Goal: Information Seeking & Learning: Learn about a topic

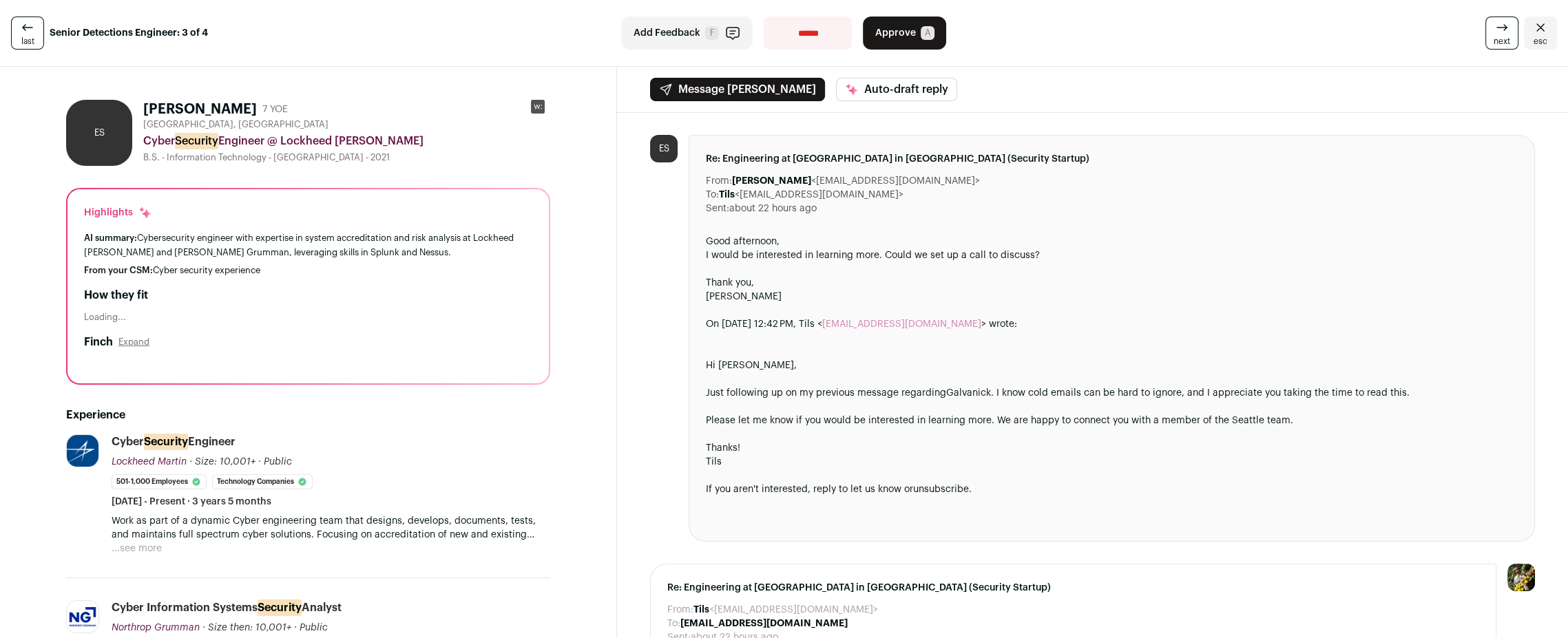
click at [538, 110] on rect at bounding box center [538, 106] width 14 height 14
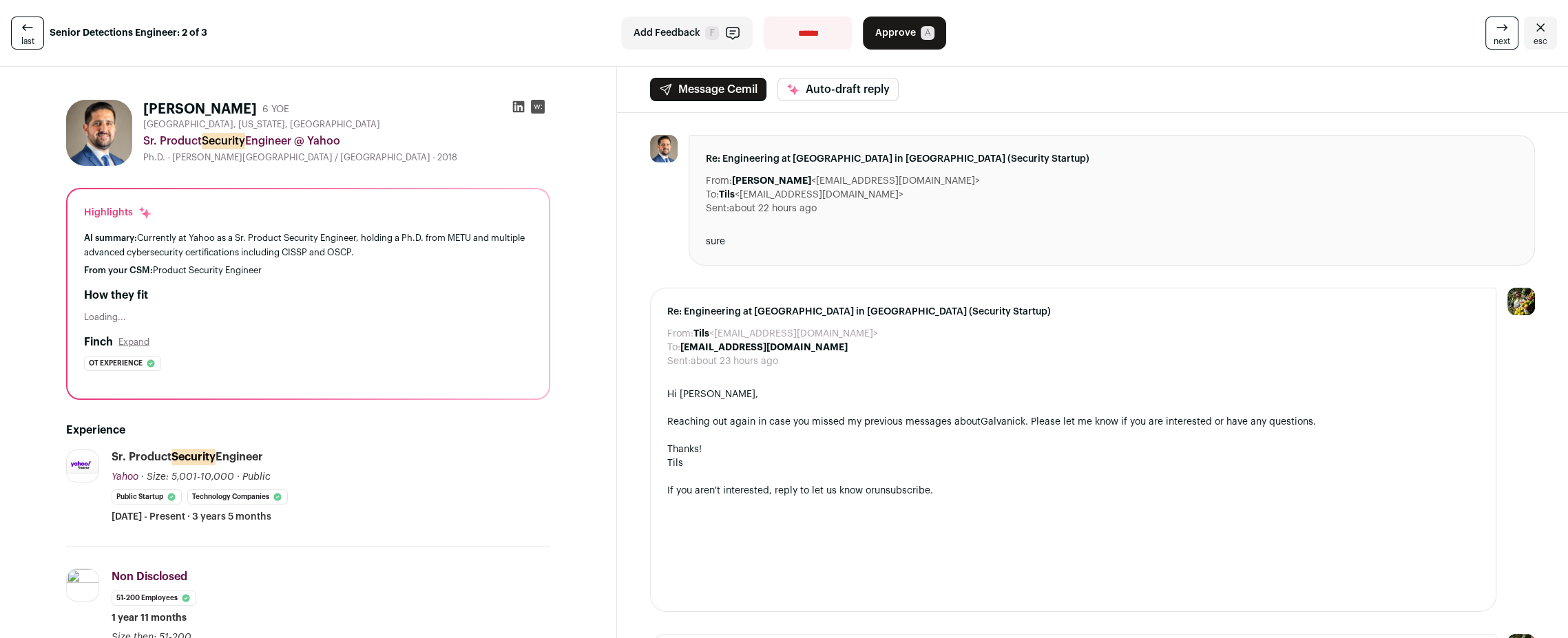
click at [517, 111] on icon at bounding box center [518, 107] width 12 height 12
drag, startPoint x: 142, startPoint y: 107, endPoint x: 245, endPoint y: 108, distance: 103.0
click at [245, 108] on h1 "Cemil Yurdagul" at bounding box center [200, 109] width 114 height 20
copy h1 "Cemil Yurdagul"
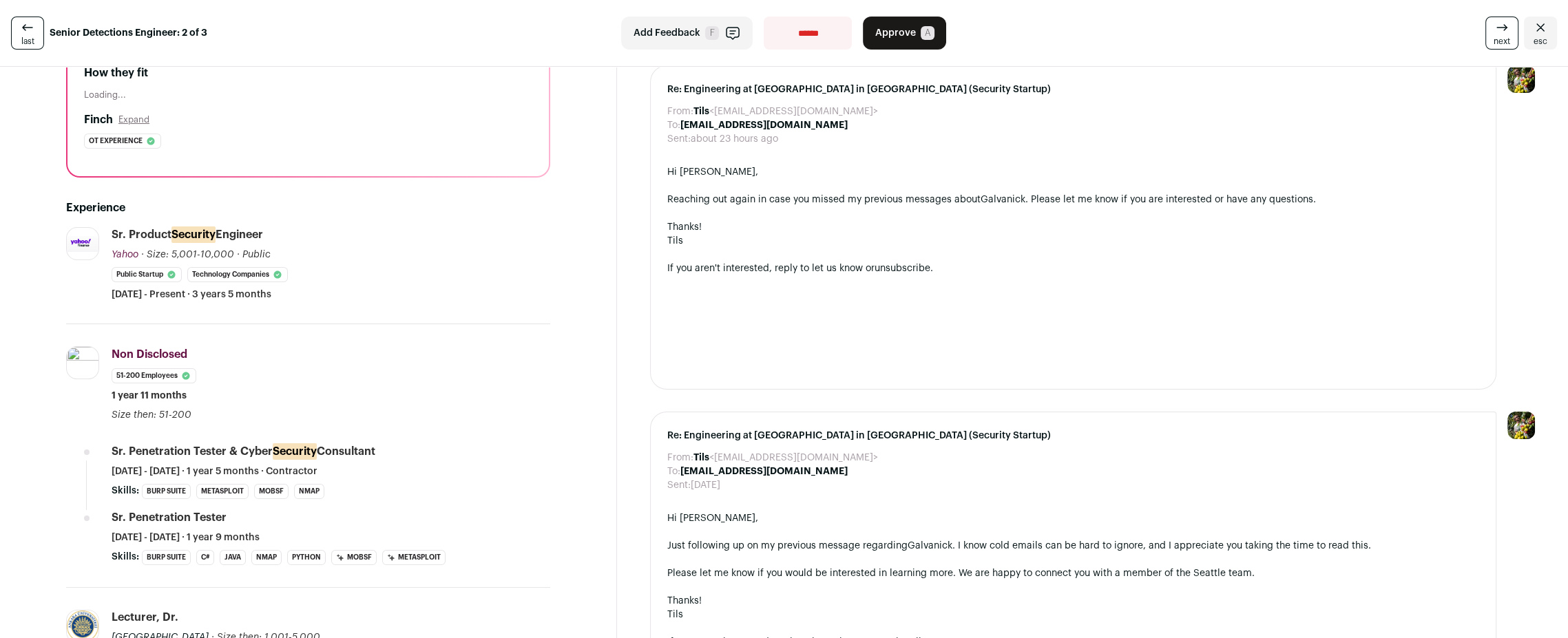
click at [171, 273] on icon at bounding box center [171, 275] width 7 height 7
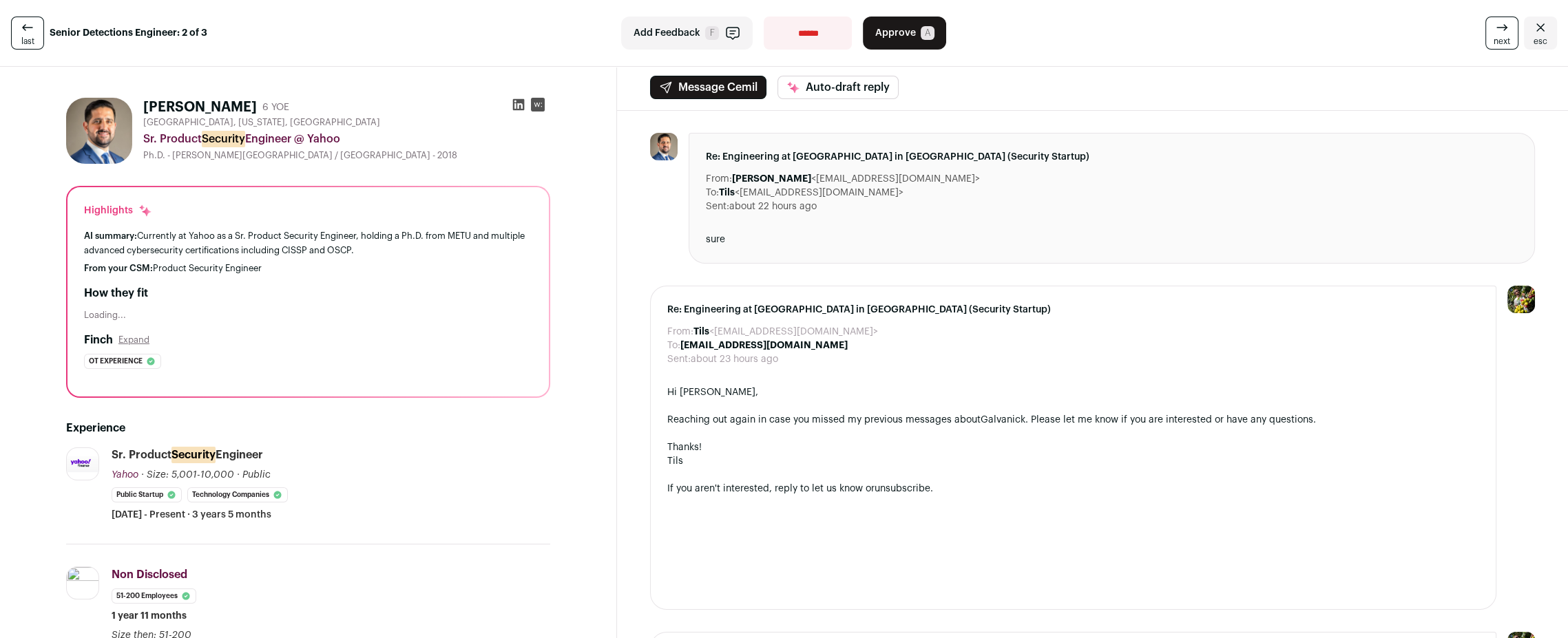
scroll to position [0, 0]
click at [523, 107] on icon at bounding box center [518, 107] width 12 height 12
click at [542, 107] on icon at bounding box center [538, 107] width 7 height 4
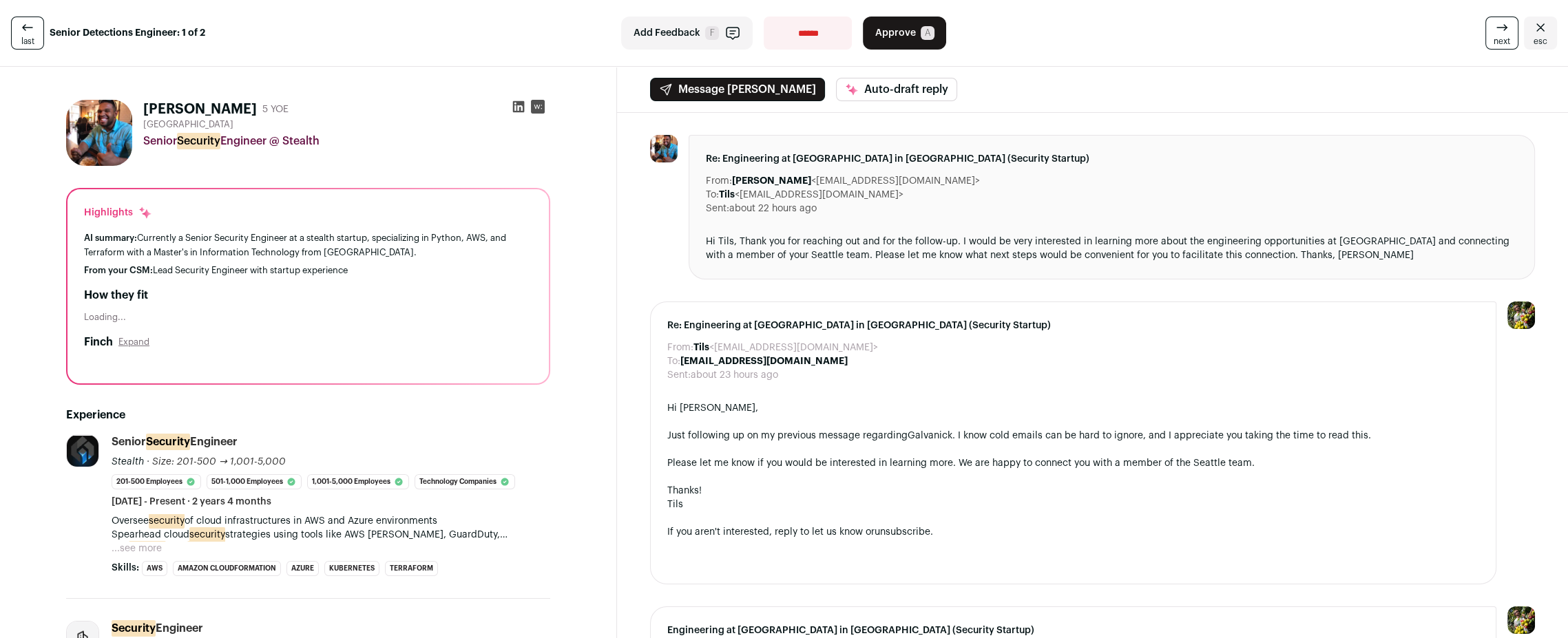
click at [540, 107] on rect at bounding box center [538, 106] width 14 height 14
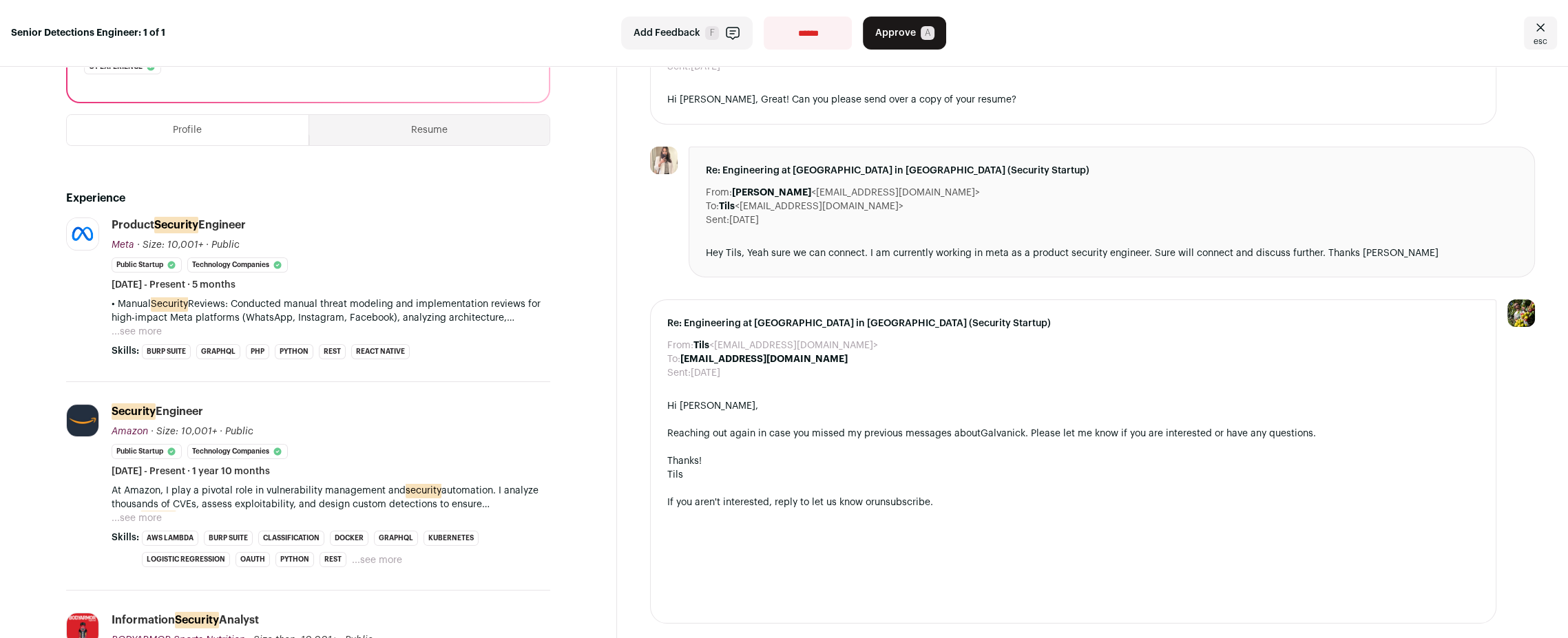
scroll to position [275, 0]
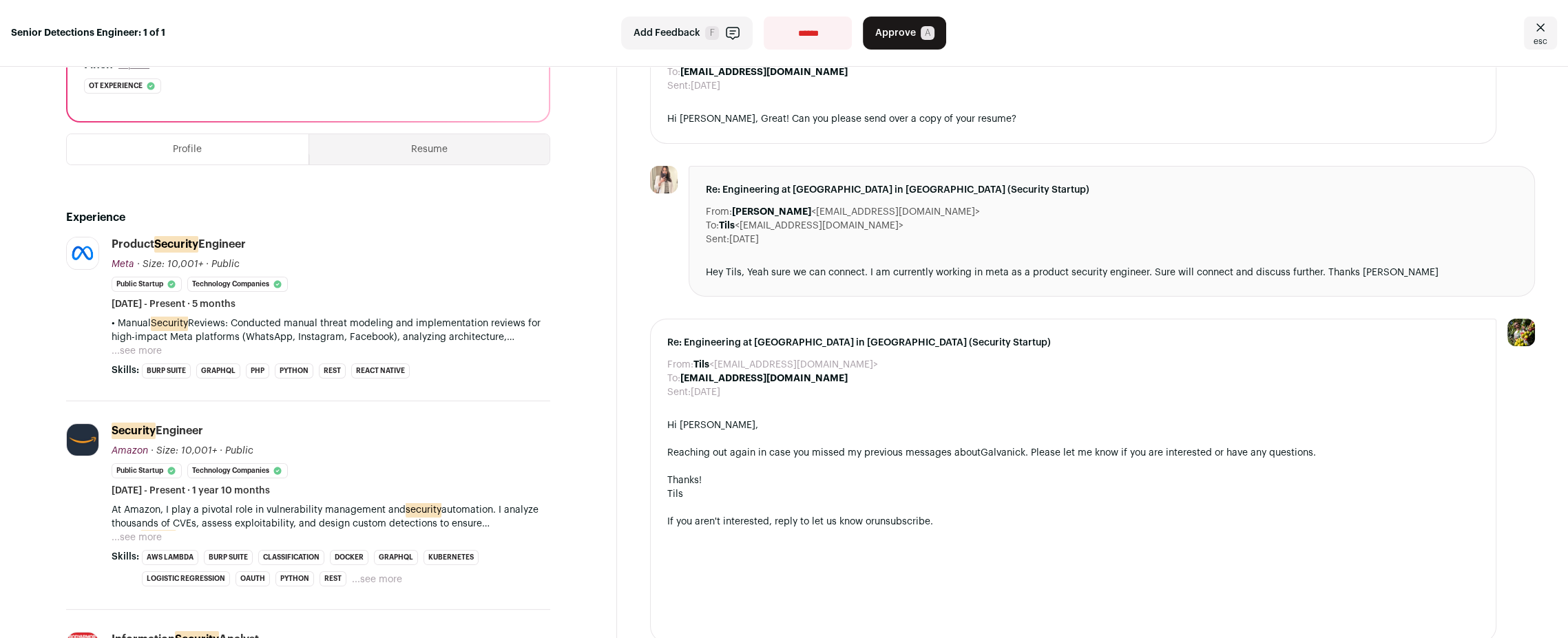
click at [143, 346] on button "...see more" at bounding box center [137, 351] width 50 height 14
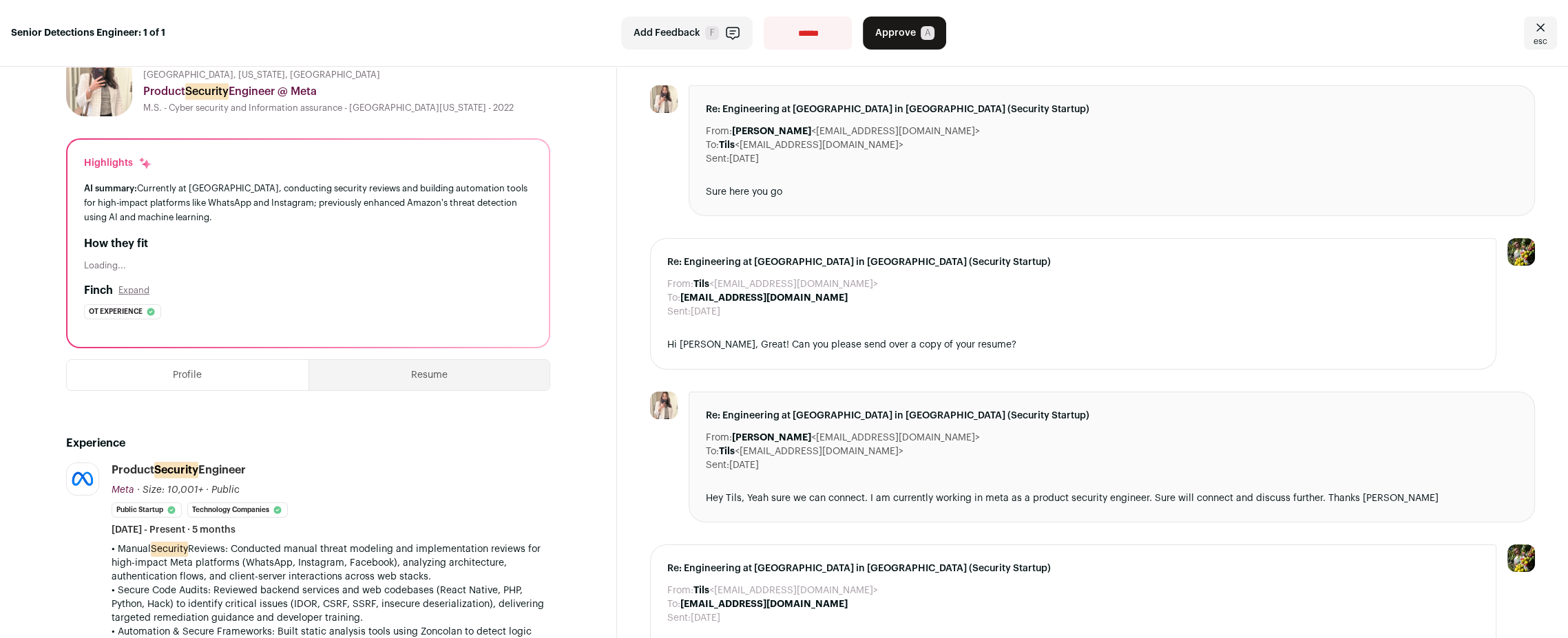
scroll to position [0, 0]
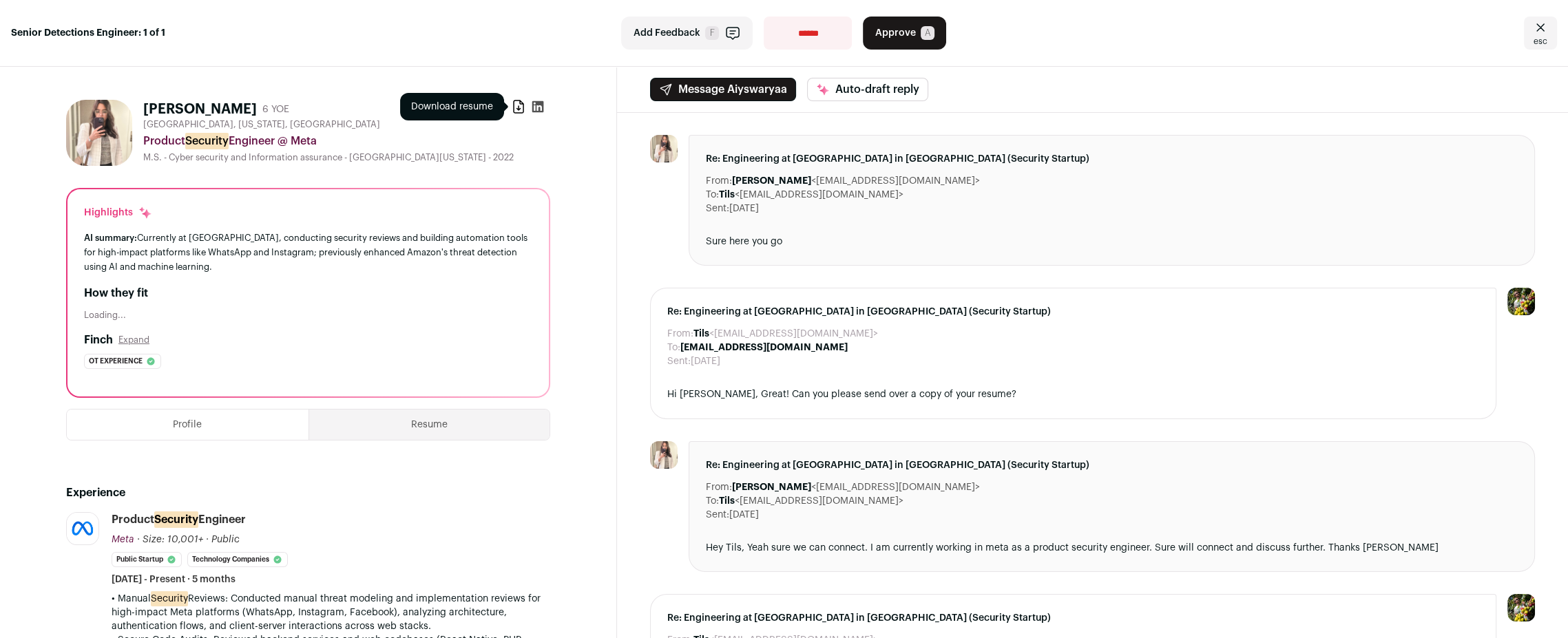
click at [519, 106] on icon at bounding box center [518, 106] width 14 height 14
click at [537, 110] on icon at bounding box center [538, 107] width 12 height 12
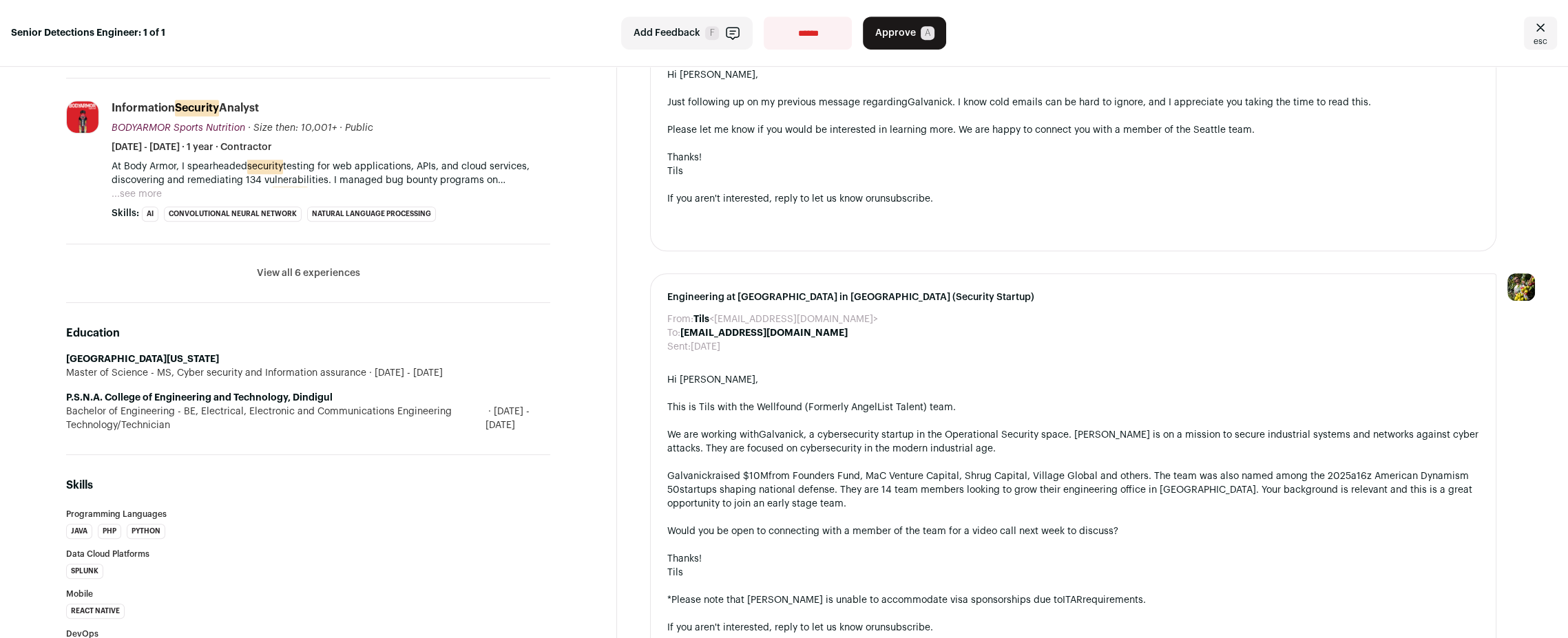
scroll to position [1090, 0]
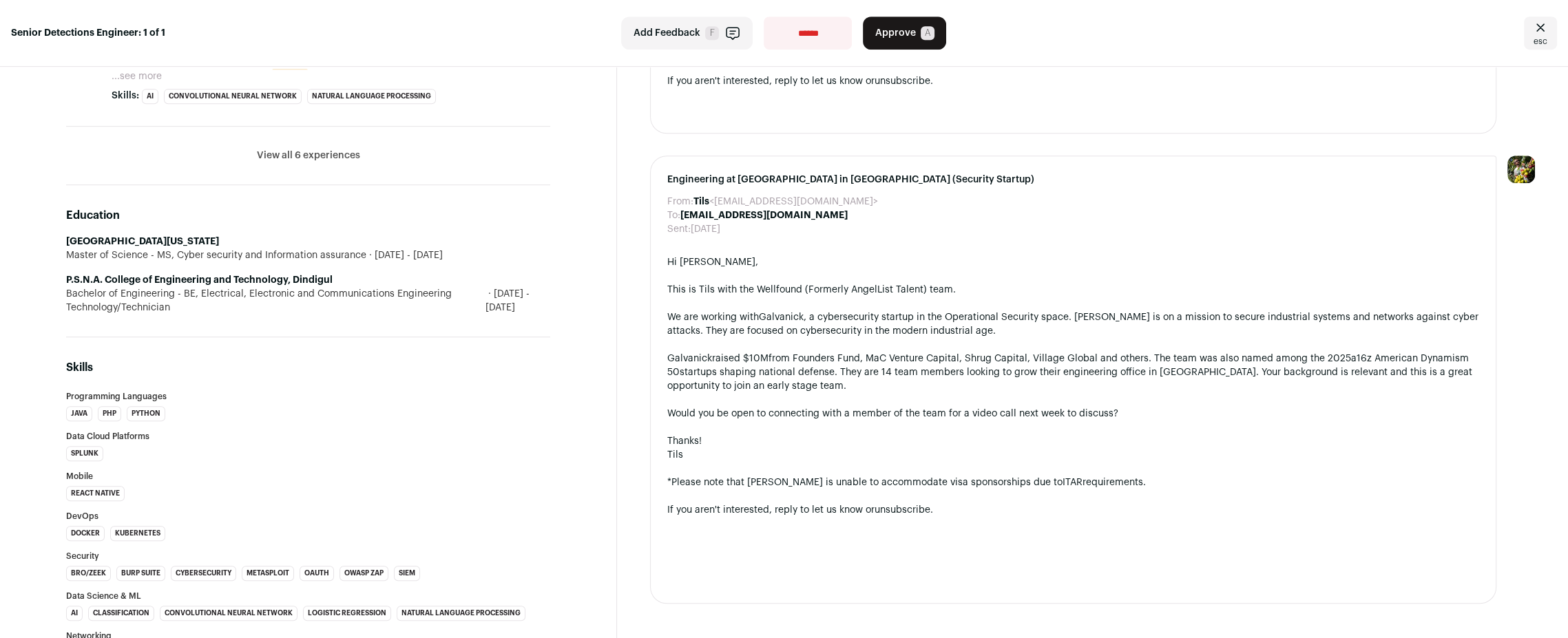
drag, startPoint x: 1118, startPoint y: 482, endPoint x: 663, endPoint y: 483, distance: 455.0
click at [663, 483] on div "Engineering at Galvanick in Seattle (Security Startup) From: Tils <tils-galvani…" at bounding box center [1074, 379] width 847 height 448
copy div "*Please note that Galvanick is unable to accommodate visa sponsorships due to I…"
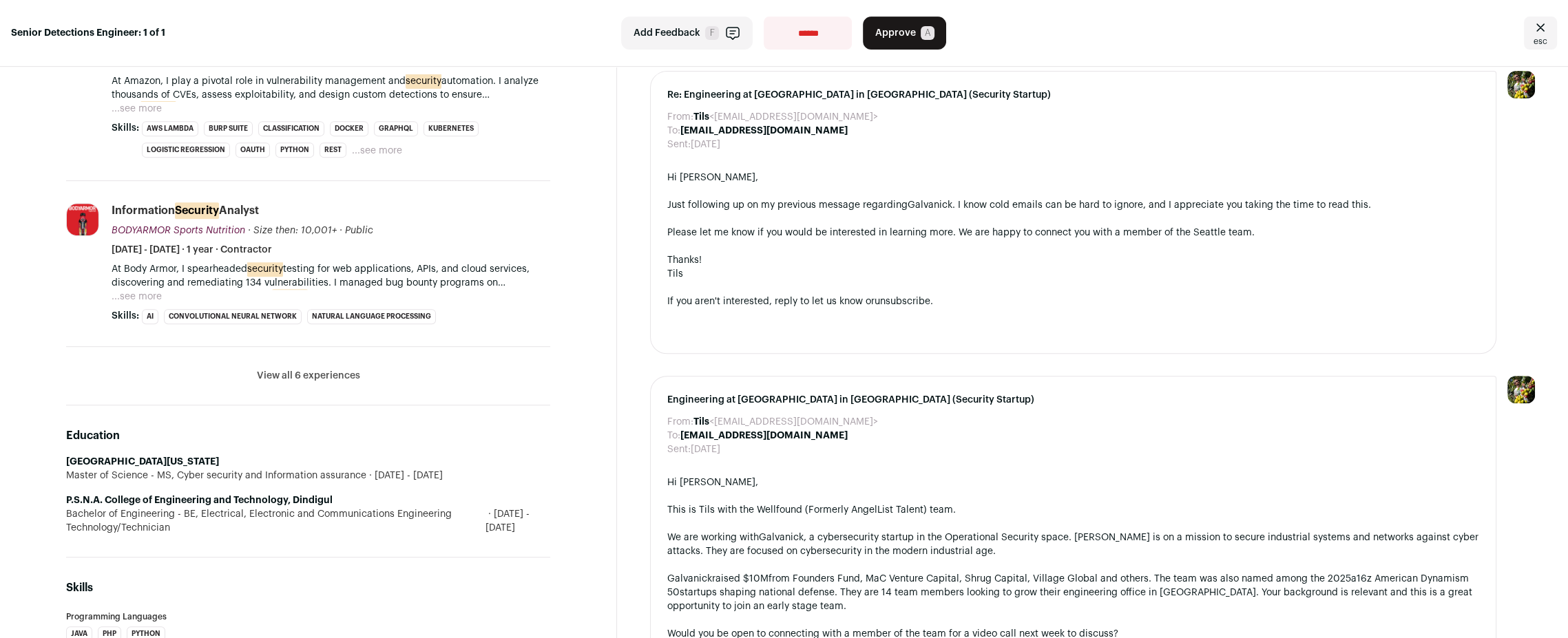
scroll to position [0, 0]
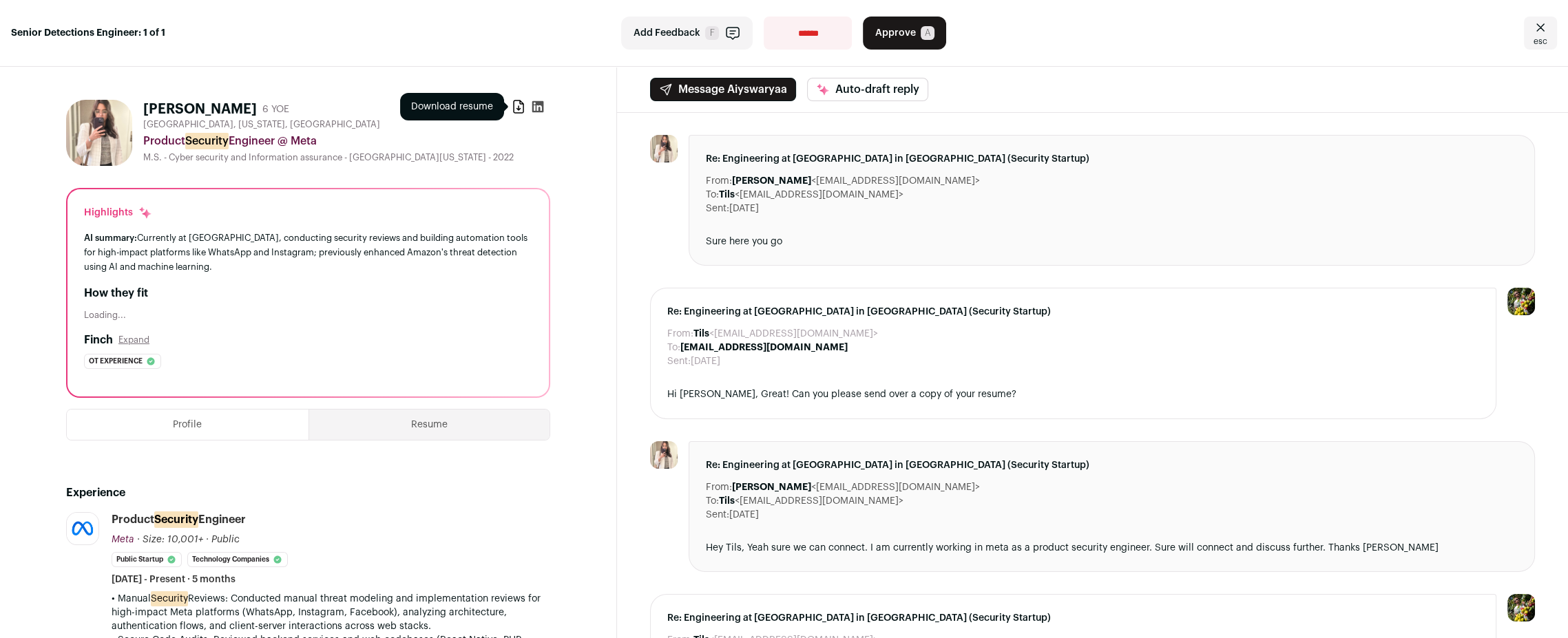
click at [519, 106] on icon at bounding box center [518, 106] width 14 height 14
drag, startPoint x: 271, startPoint y: 108, endPoint x: 147, endPoint y: 110, distance: 124.0
click at [147, 110] on h1 "Aiyswaryaa Sridhar" at bounding box center [200, 109] width 114 height 20
copy h1 "Aiyswaryaa Sridhar"
